Goal: Transaction & Acquisition: Purchase product/service

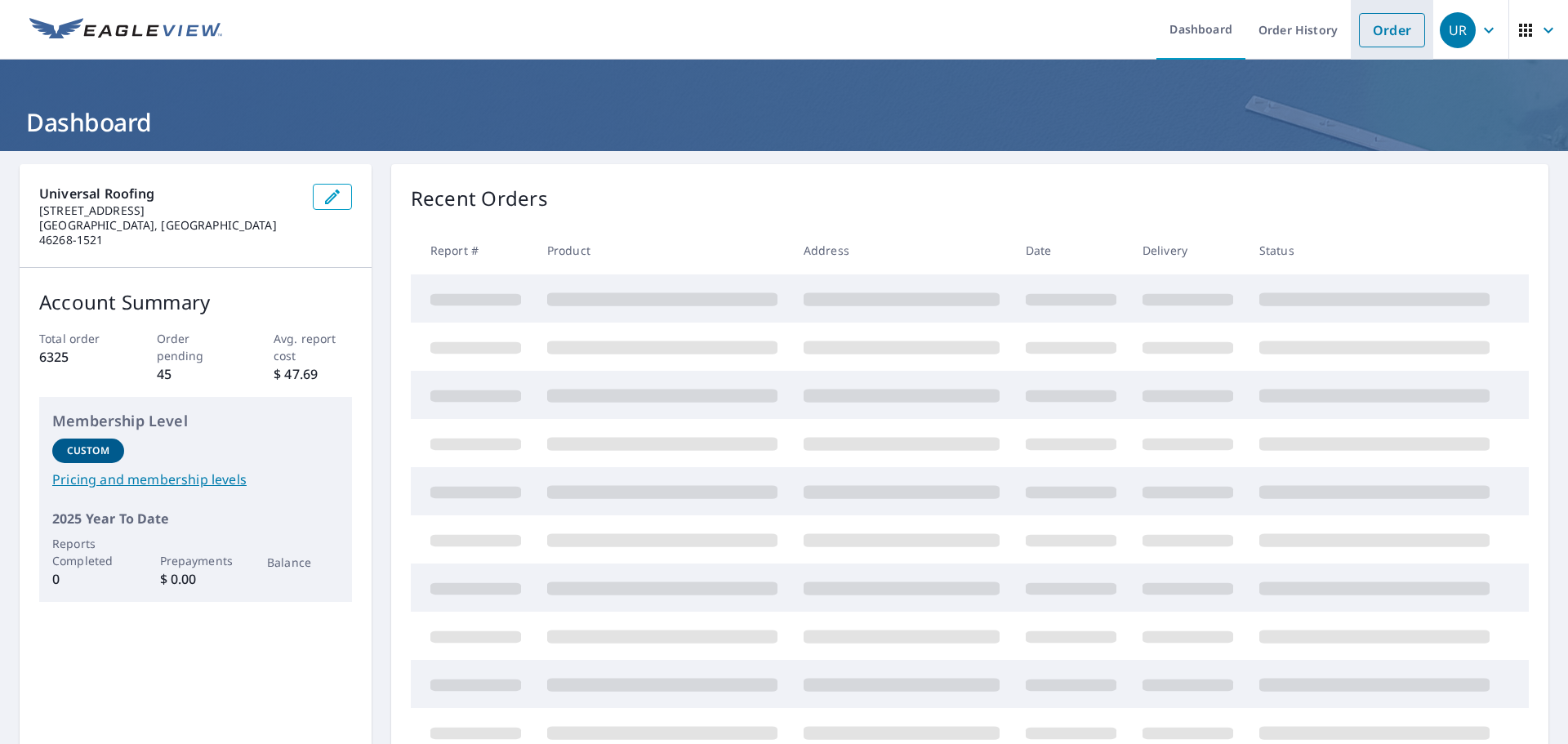
click at [1376, 17] on link "Order" at bounding box center [1392, 30] width 67 height 34
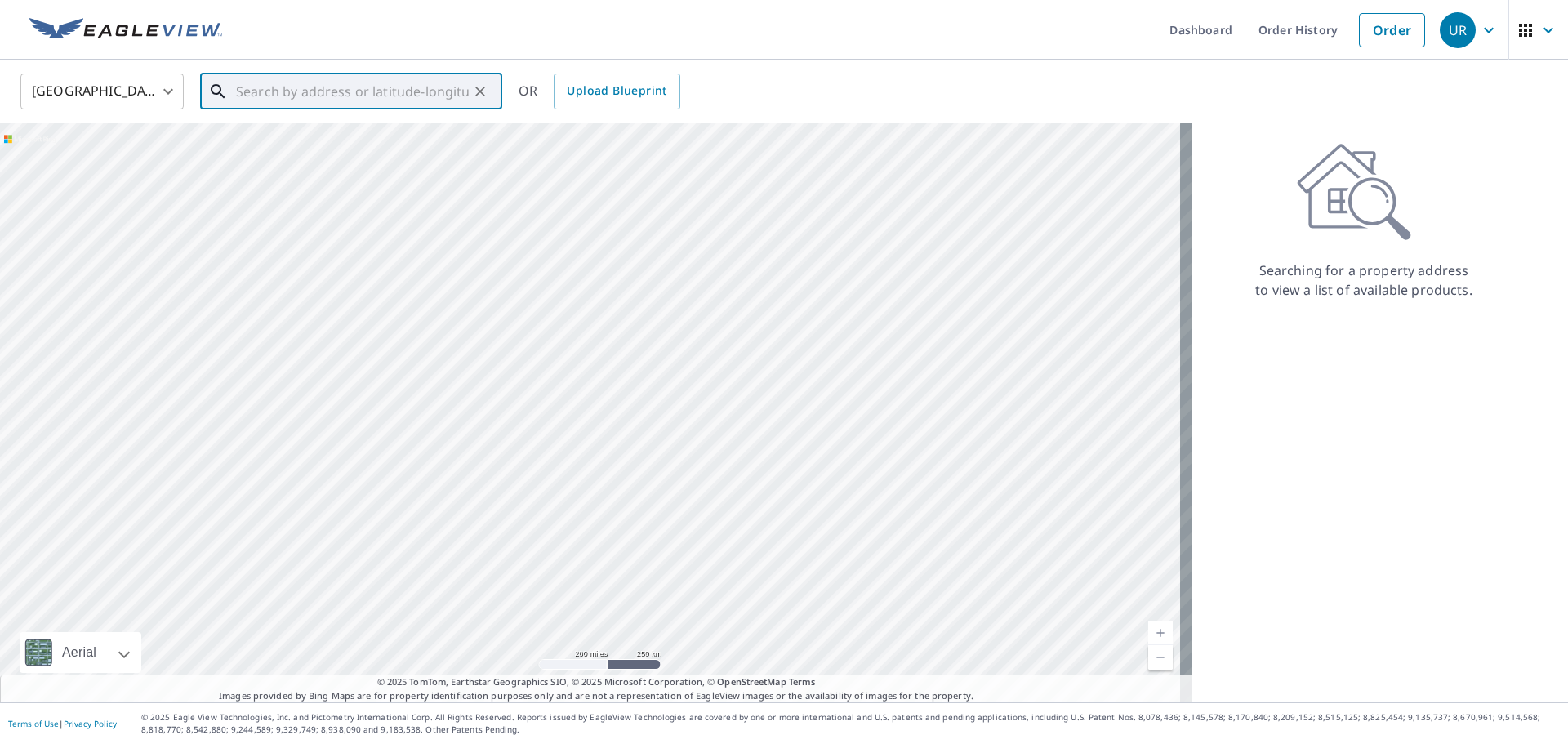
click at [373, 102] on input "text" at bounding box center [352, 92] width 232 height 46
click at [292, 158] on p "[GEOGRAPHIC_DATA], IN 46060" at bounding box center [361, 157] width 256 height 16
type input "[STREET_ADDRESS]"
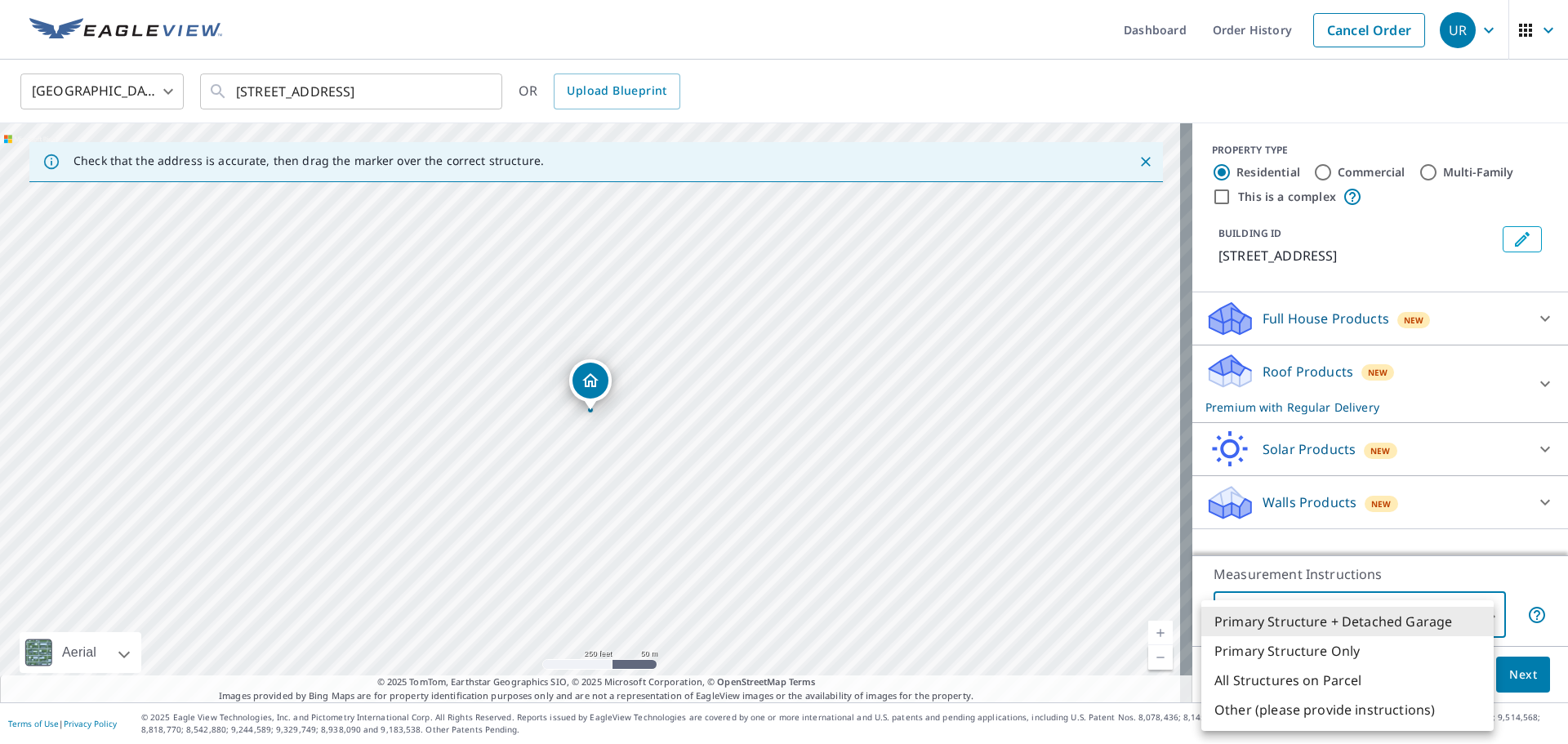
click at [1476, 613] on body "UR UR Dashboard Order History Cancel Order UR [GEOGRAPHIC_DATA] [GEOGRAPHIC_DAT…" at bounding box center [784, 372] width 1568 height 744
click at [1313, 652] on li "Primary Structure Only" at bounding box center [1348, 651] width 292 height 30
type input "2"
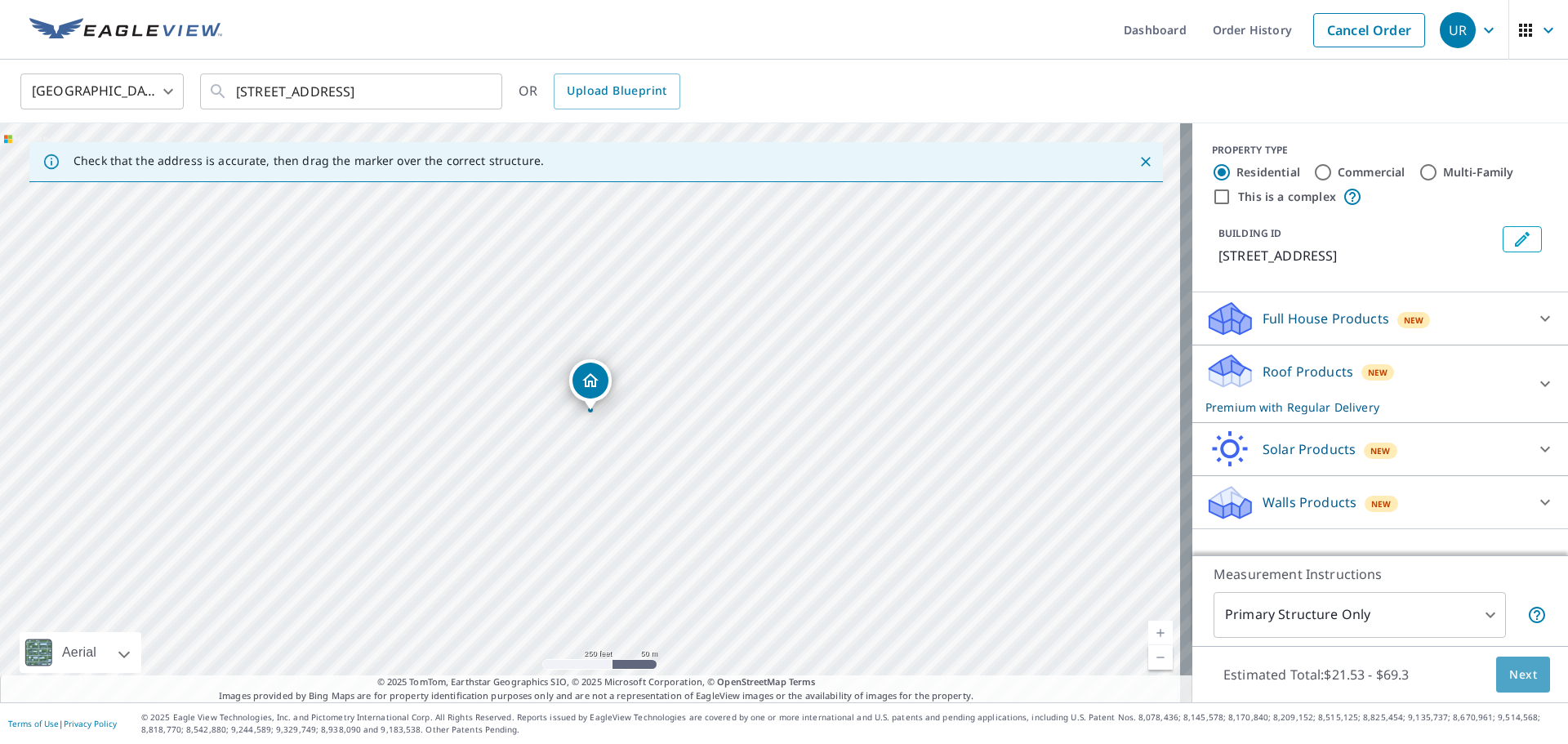
click at [1518, 661] on button "Next" at bounding box center [1524, 675] width 54 height 37
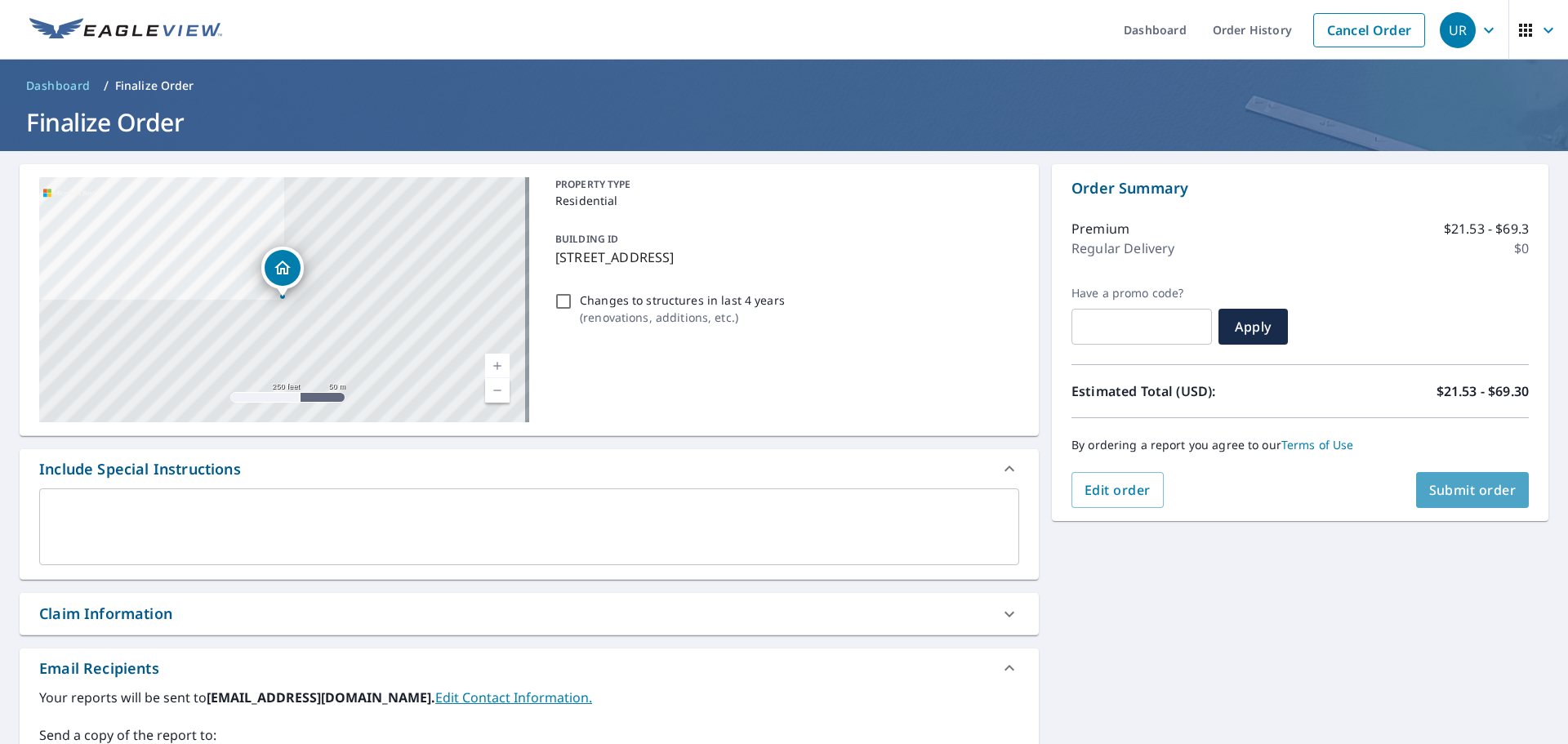
click at [1476, 487] on span "Submit order" at bounding box center [1473, 490] width 87 height 18
checkbox input "true"
